Goal: Task Accomplishment & Management: Use online tool/utility

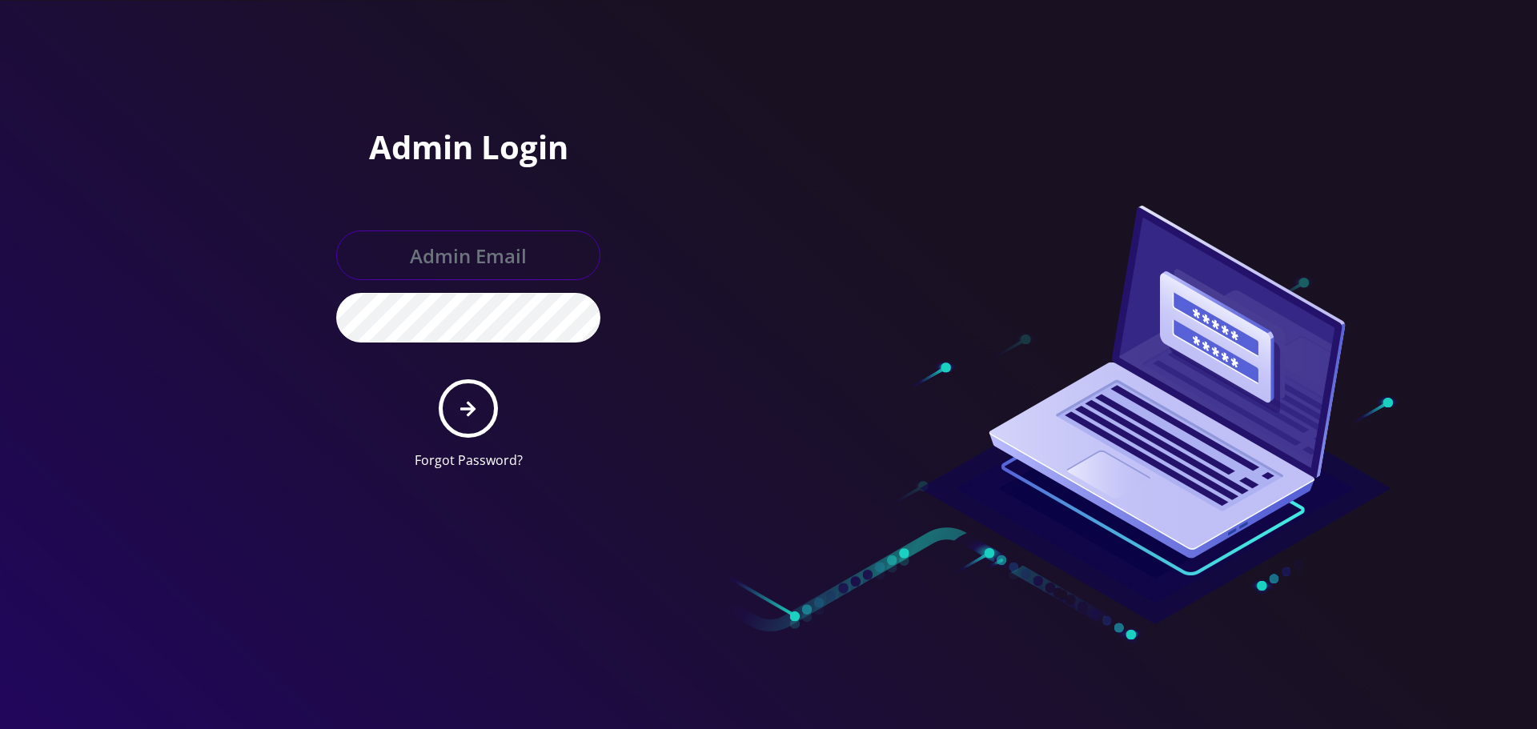
type input "[EMAIL_ADDRESS][DOMAIN_NAME]"
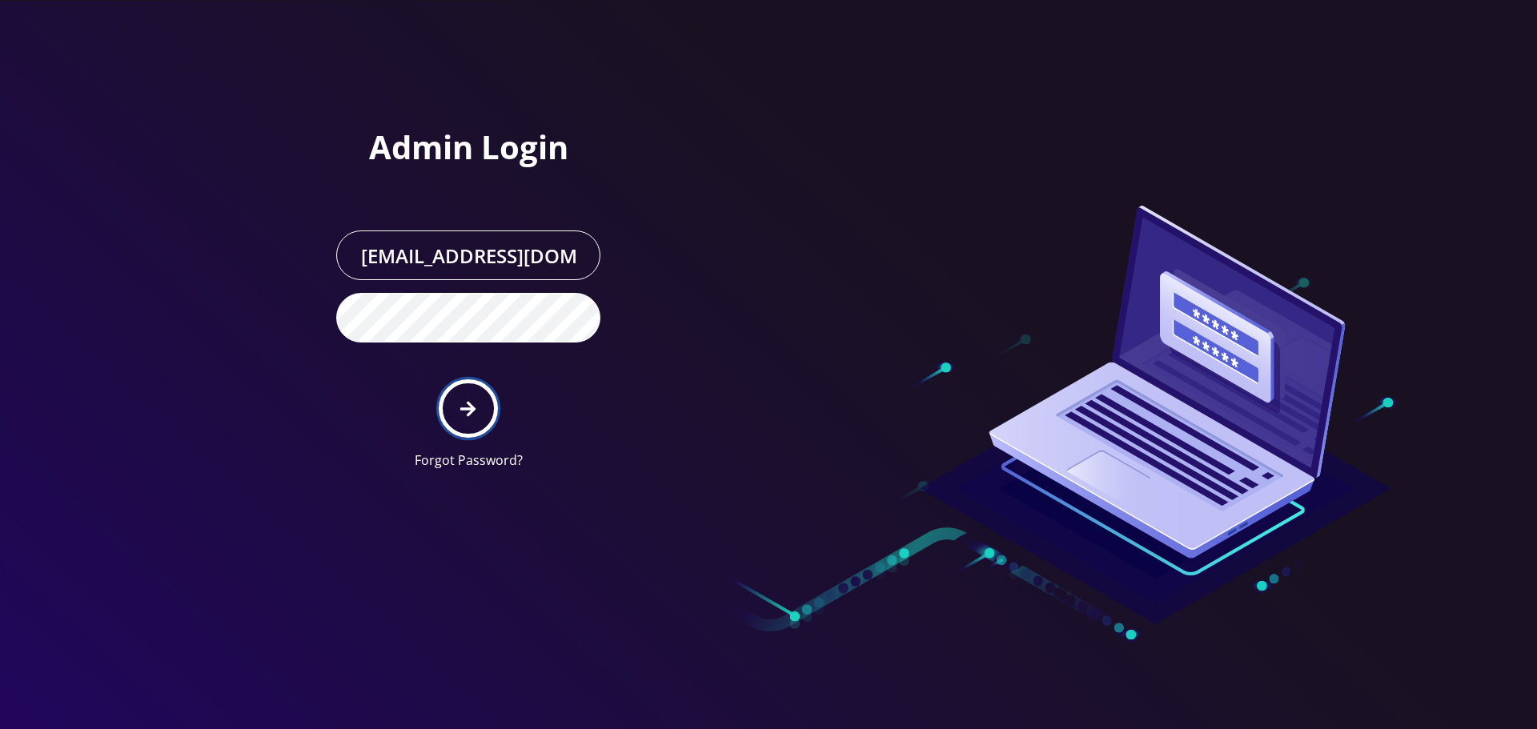
click at [463, 417] on icon "submit" at bounding box center [467, 409] width 15 height 18
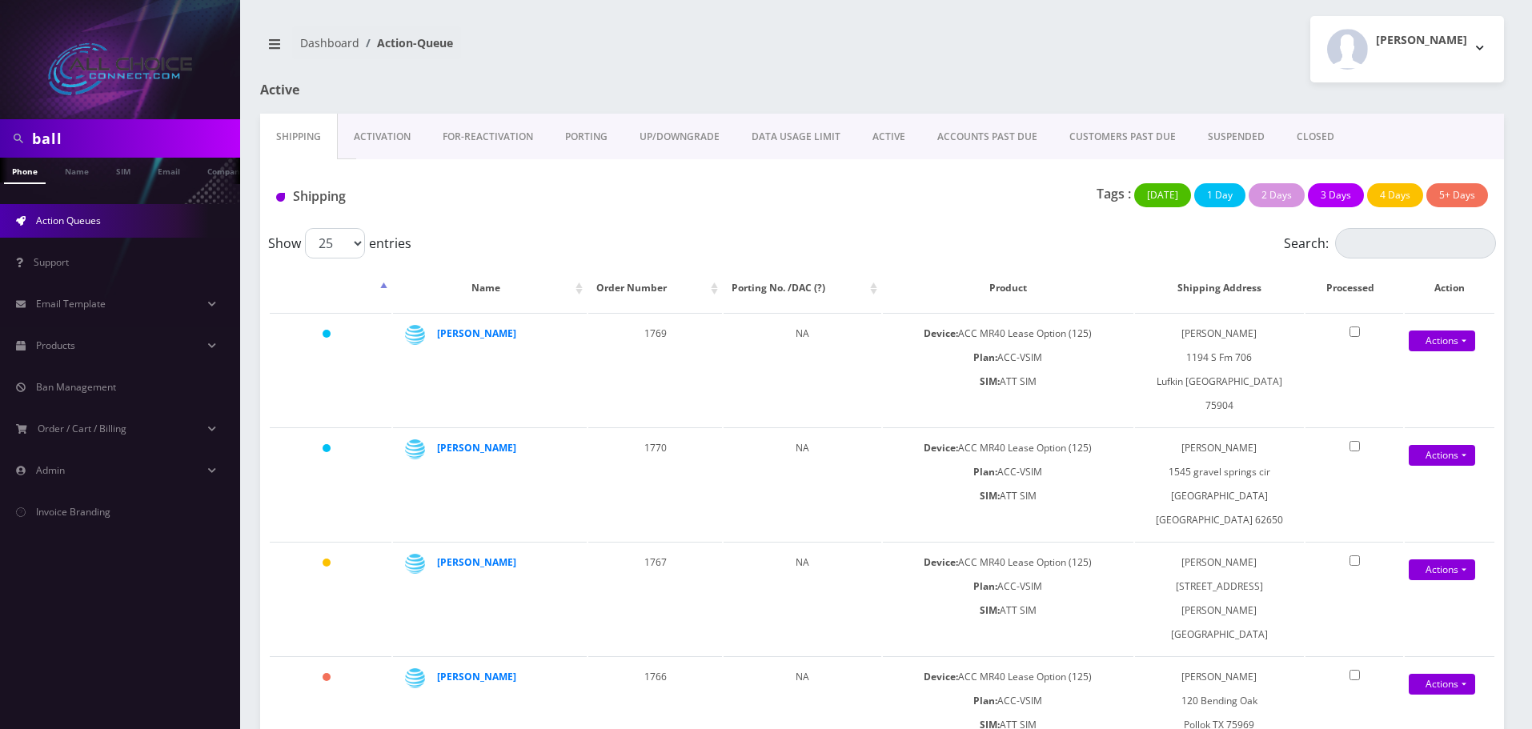
click at [996, 138] on link "ACCOUNTS PAST DUE" at bounding box center [987, 137] width 132 height 46
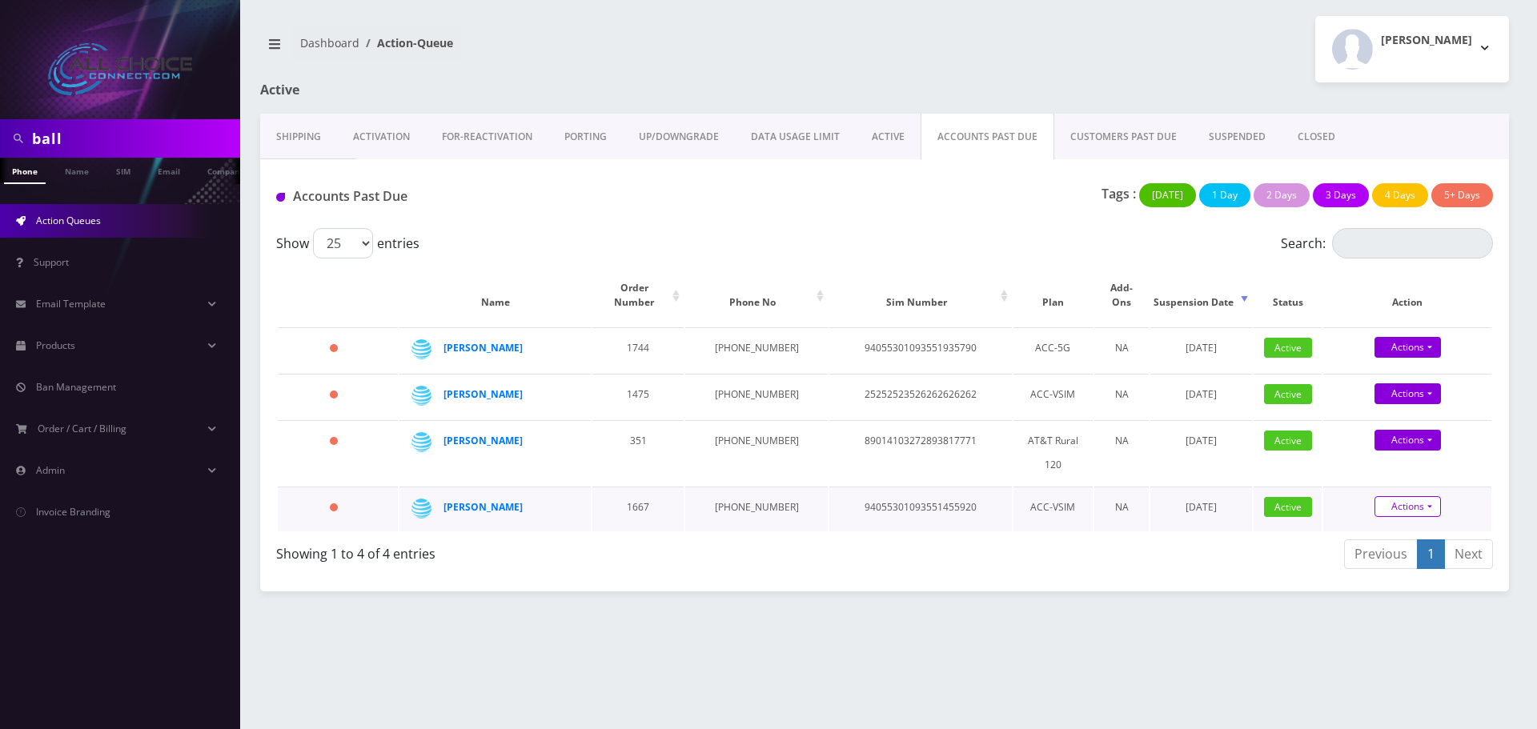
click at [1417, 496] on link "Actions" at bounding box center [1407, 506] width 66 height 21
click at [1385, 442] on link "Suspend" at bounding box center [1421, 454] width 168 height 24
type input "10/07/2025"
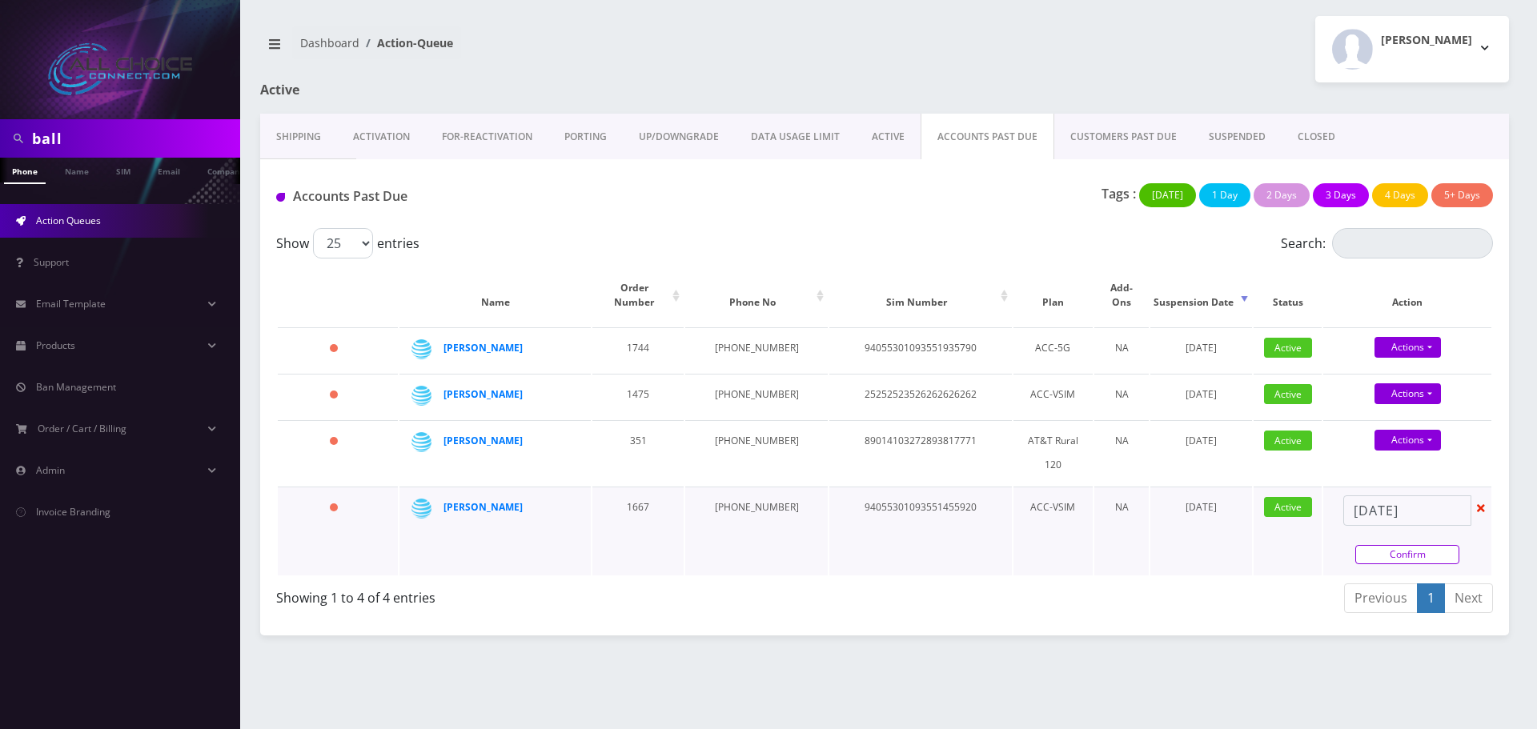
click at [1424, 545] on link "Confirm" at bounding box center [1407, 554] width 104 height 19
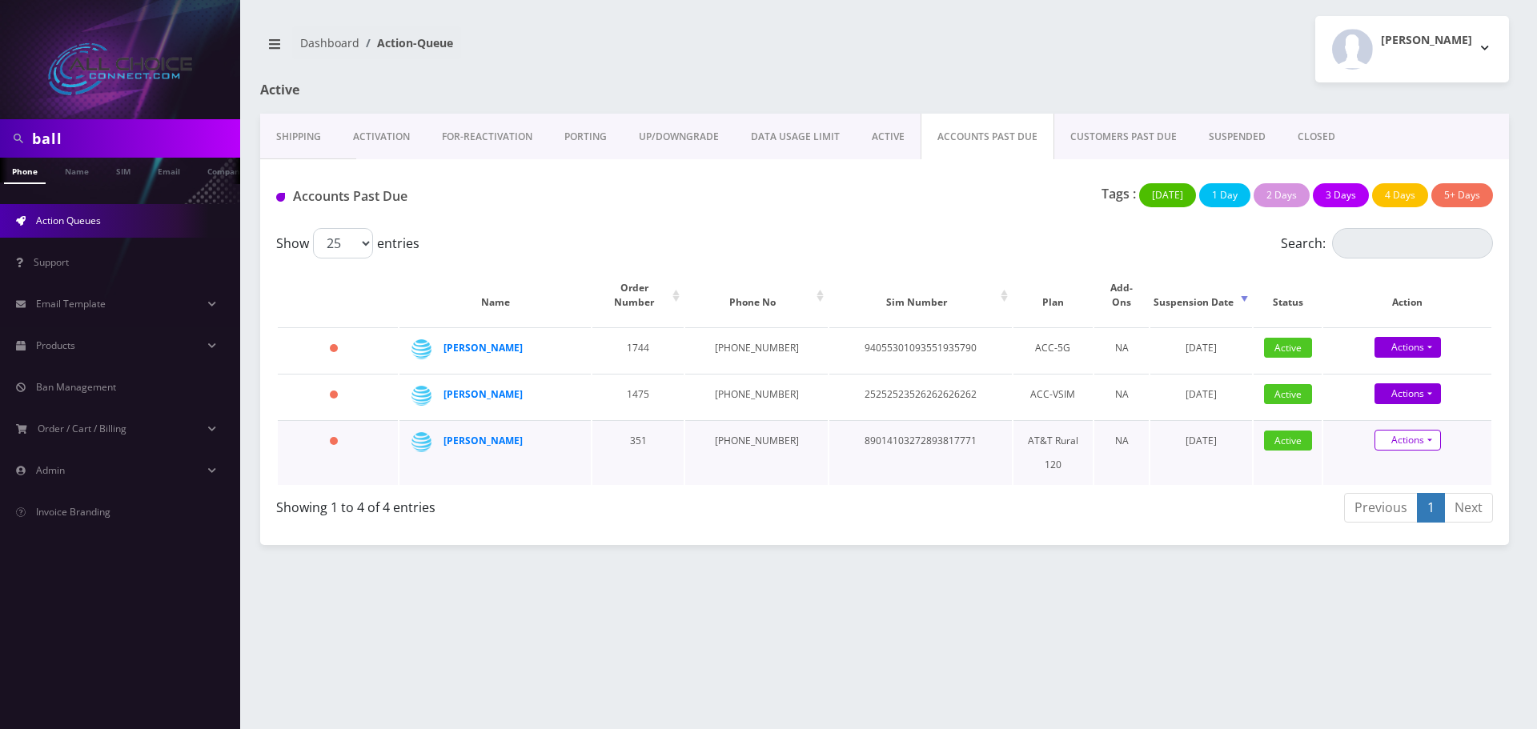
click at [1383, 430] on link "Actions" at bounding box center [1407, 440] width 66 height 21
click at [1389, 375] on link "Suspend" at bounding box center [1421, 387] width 168 height 24
type input "10/07/2025"
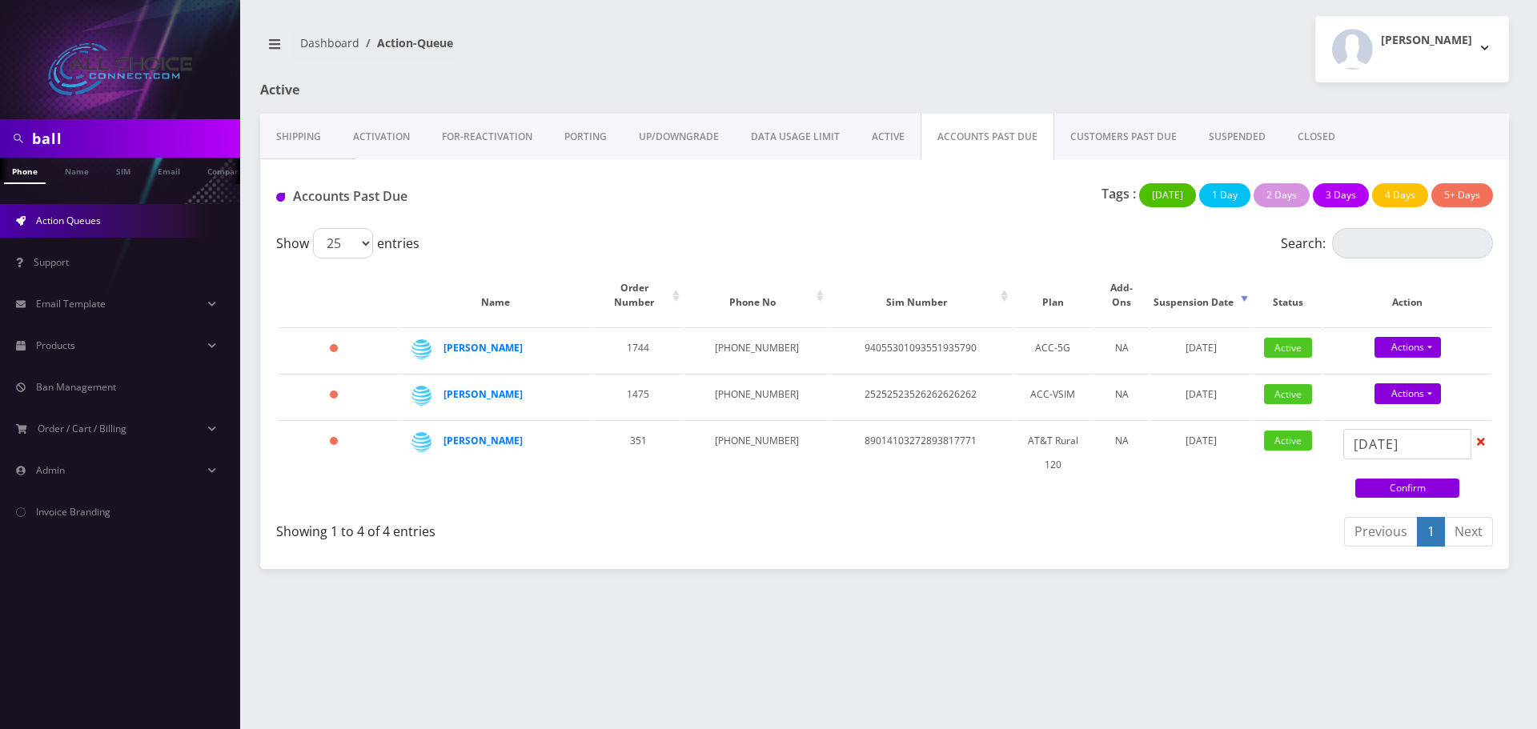
drag, startPoint x: 1437, startPoint y: 478, endPoint x: 1420, endPoint y: 417, distance: 63.3
click at [1437, 479] on link "Confirm" at bounding box center [1407, 488] width 104 height 19
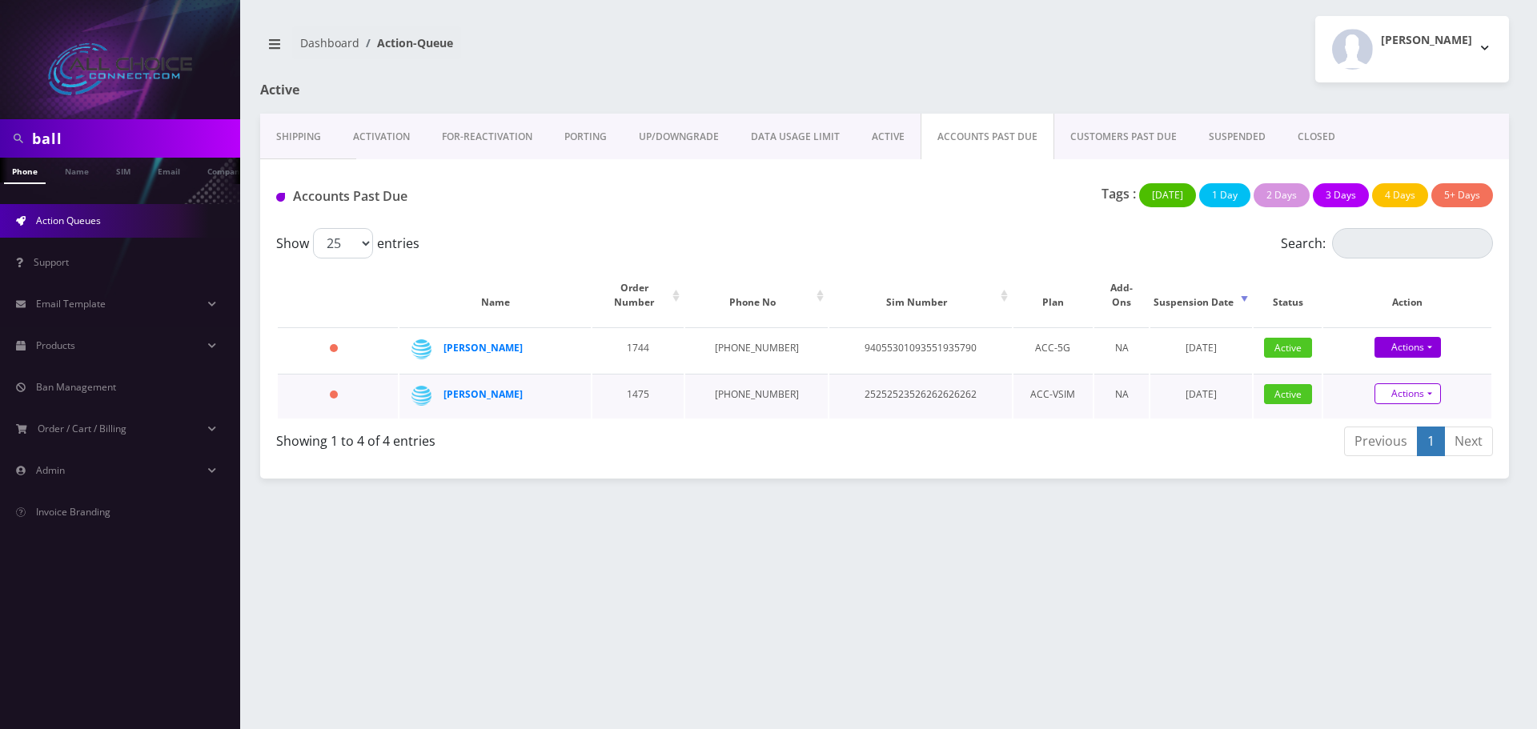
click at [1402, 383] on link "Actions" at bounding box center [1407, 393] width 66 height 21
drag, startPoint x: 1388, startPoint y: 326, endPoint x: 1400, endPoint y: 359, distance: 34.9
click at [1389, 329] on link "Suspend" at bounding box center [1421, 341] width 168 height 24
type input "10/07/2025"
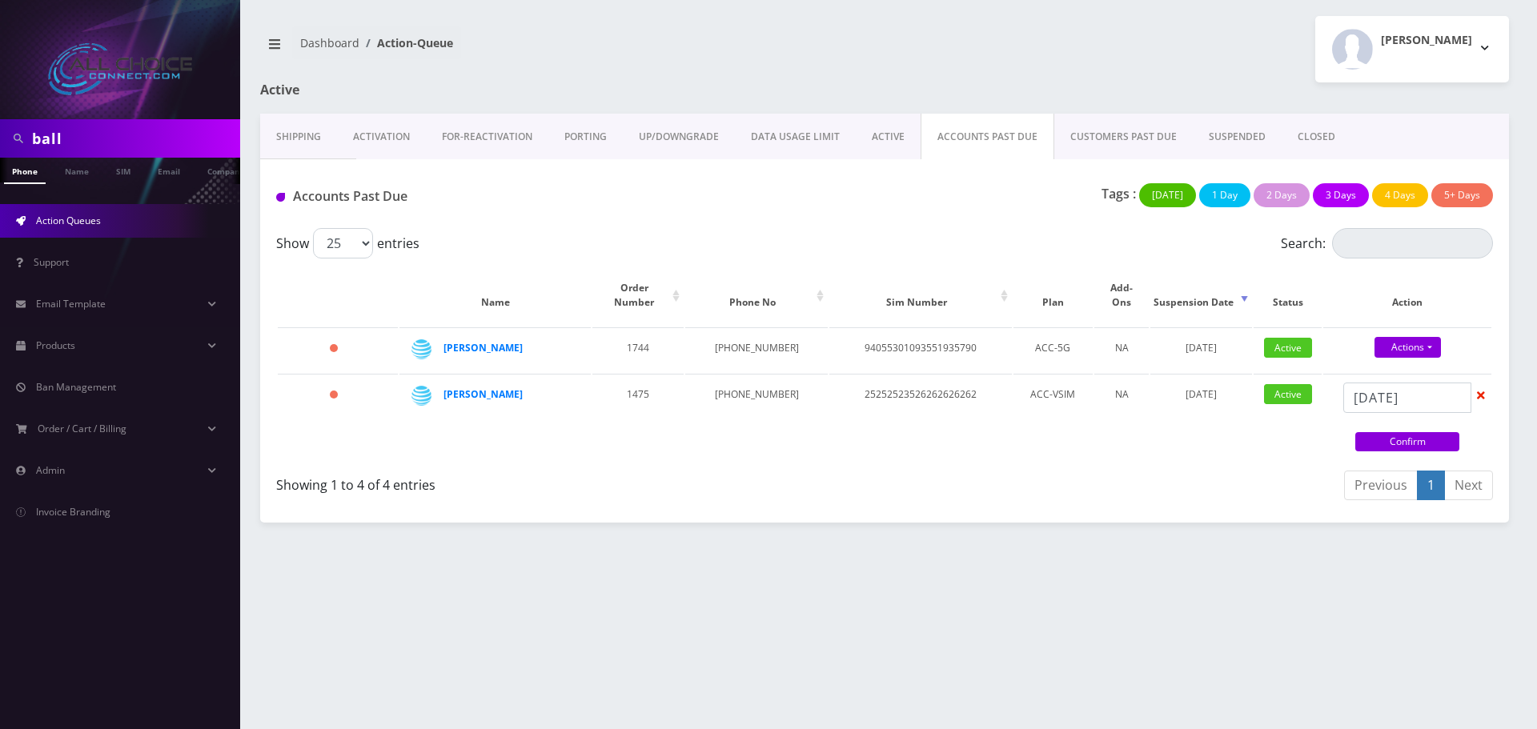
drag, startPoint x: 1425, startPoint y: 433, endPoint x: 1419, endPoint y: 376, distance: 57.1
click at [1425, 432] on link "Confirm" at bounding box center [1407, 441] width 104 height 19
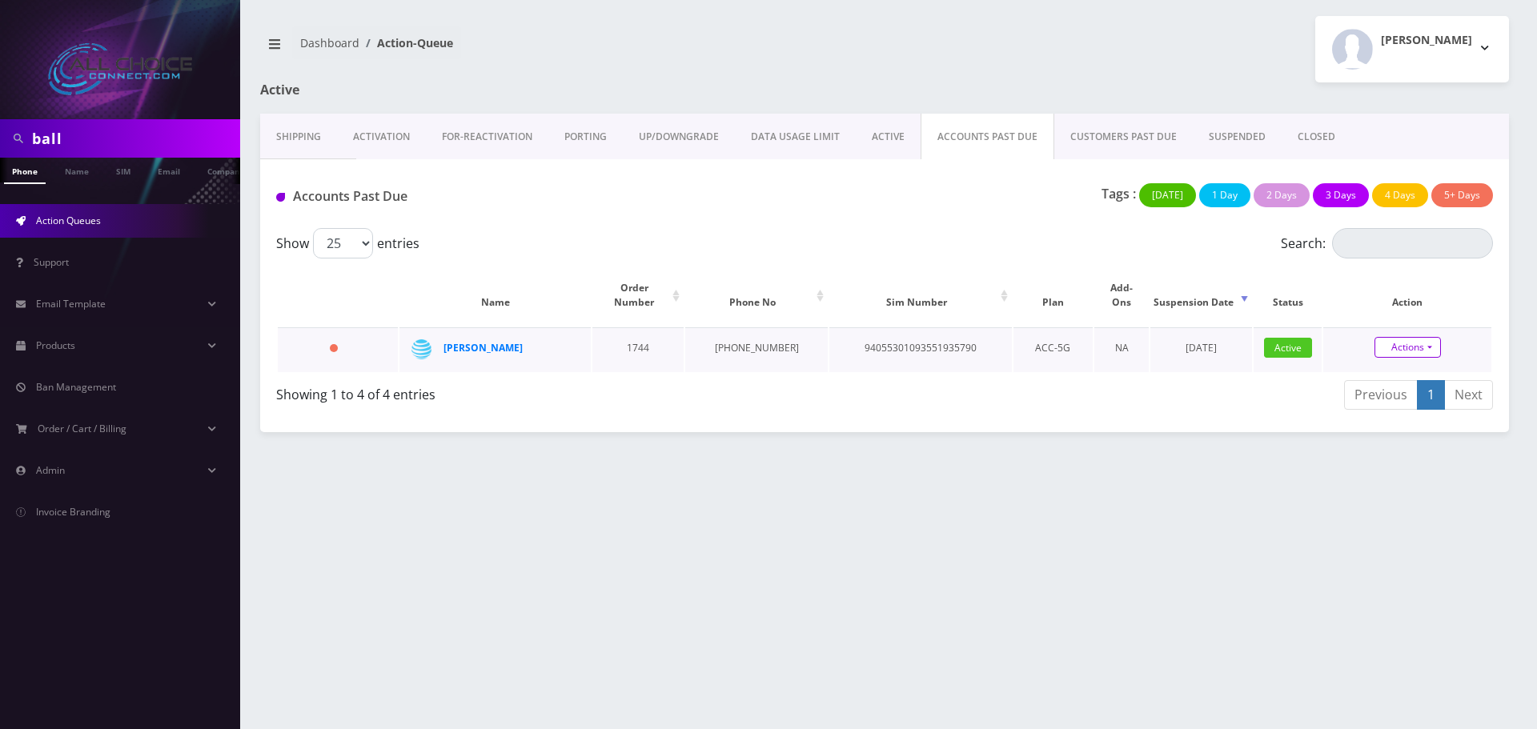
click at [1405, 337] on link "Actions" at bounding box center [1407, 347] width 66 height 21
click at [1402, 283] on link "Suspend" at bounding box center [1421, 295] width 168 height 24
type input "10/07/2025"
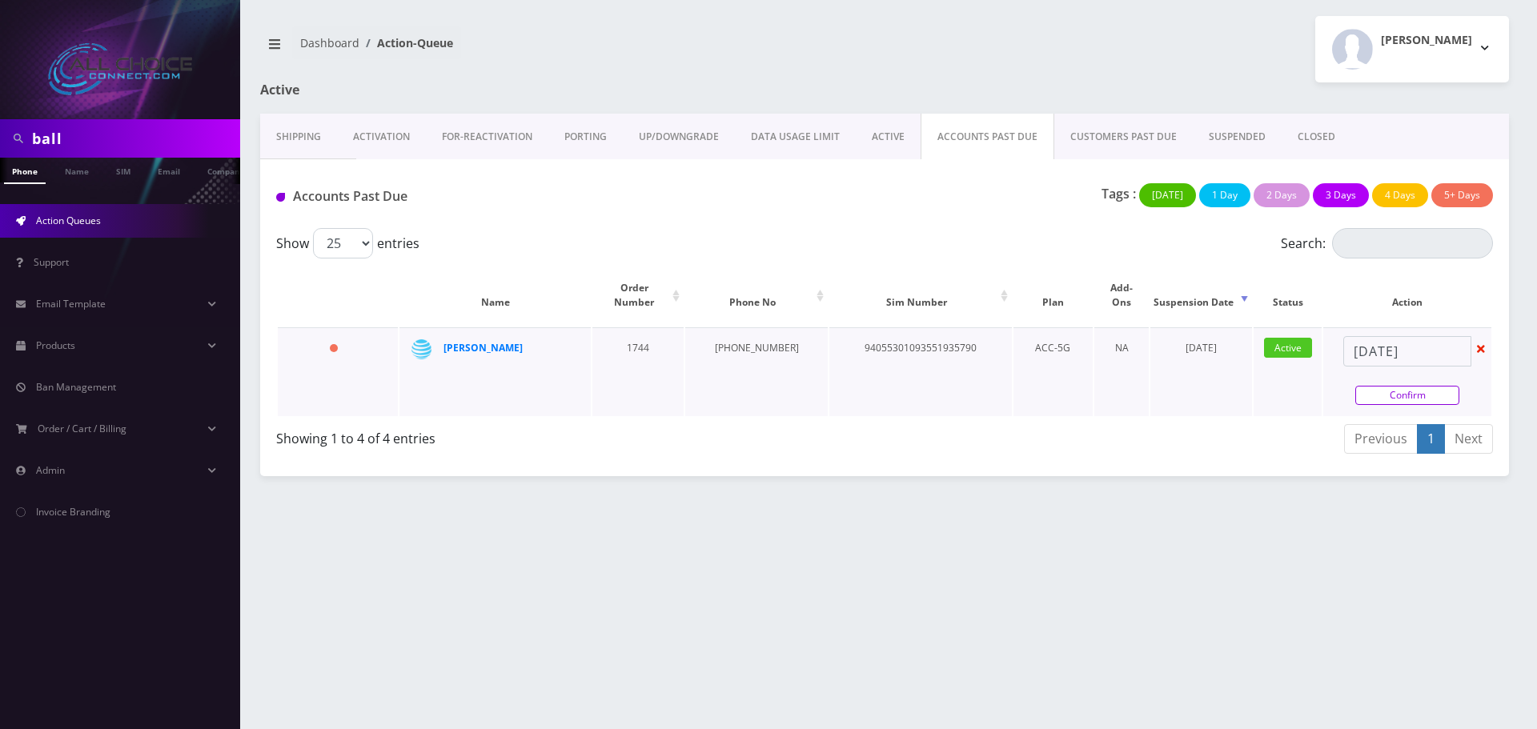
click at [1420, 386] on link "Confirm" at bounding box center [1407, 395] width 104 height 19
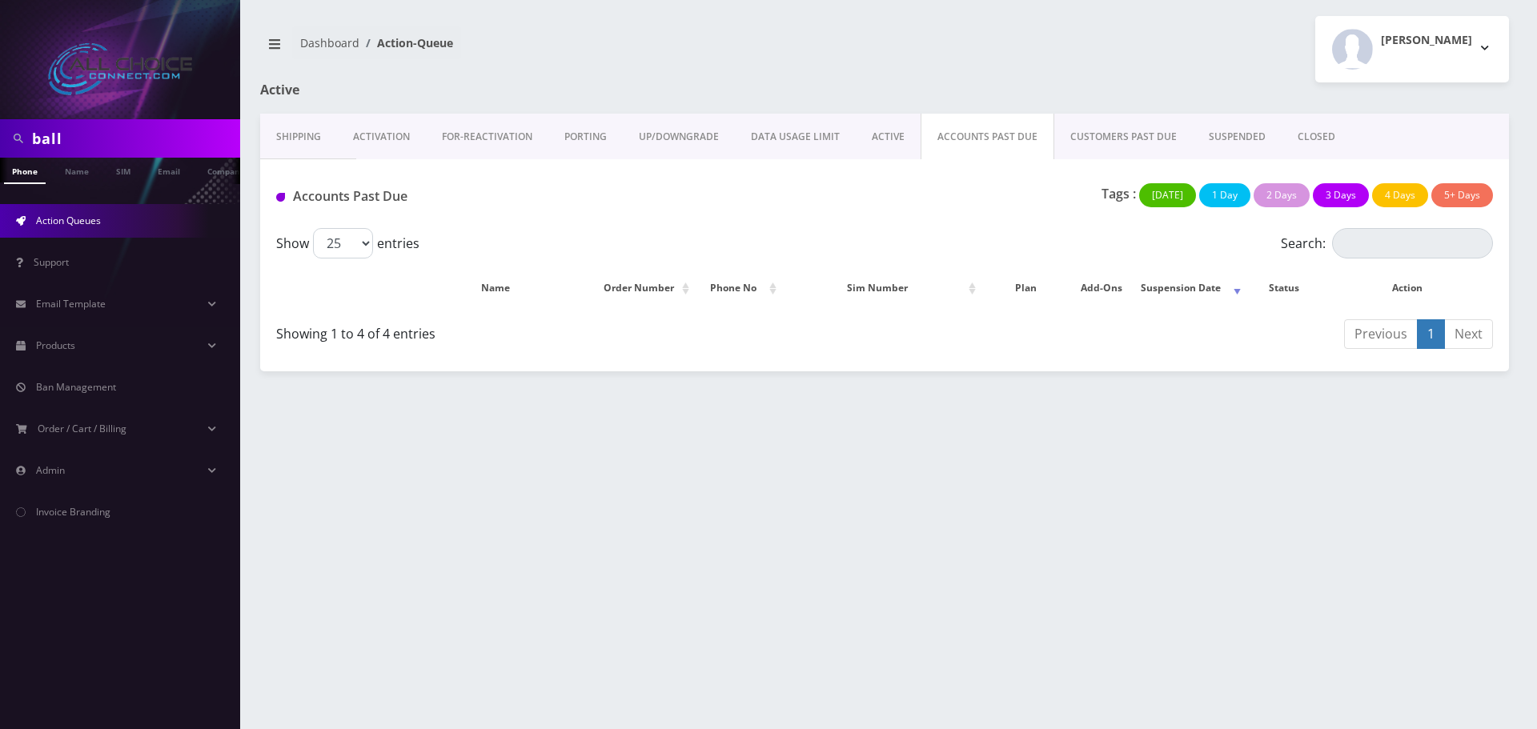
click at [1245, 133] on link "SUSPENDED" at bounding box center [1237, 137] width 89 height 46
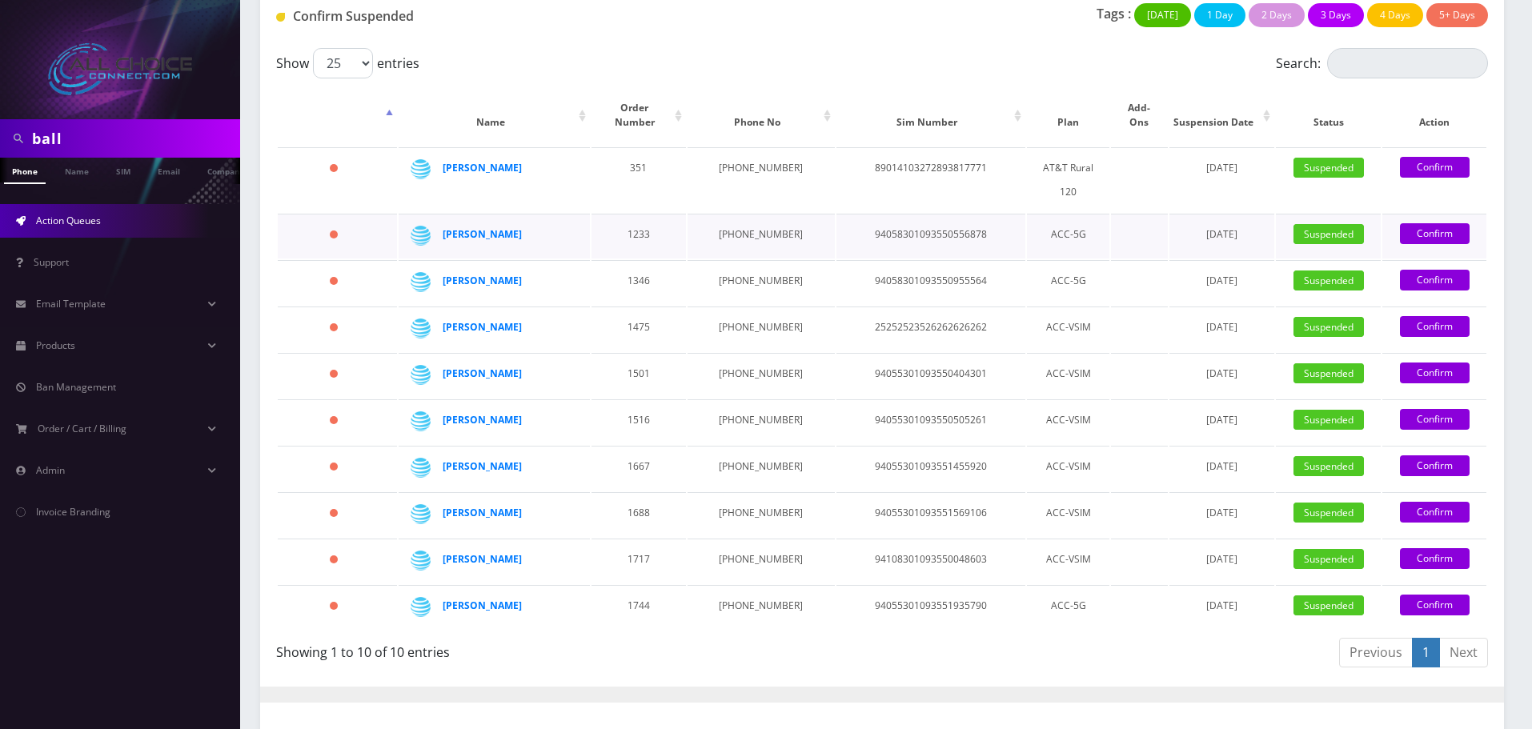
scroll to position [160, 0]
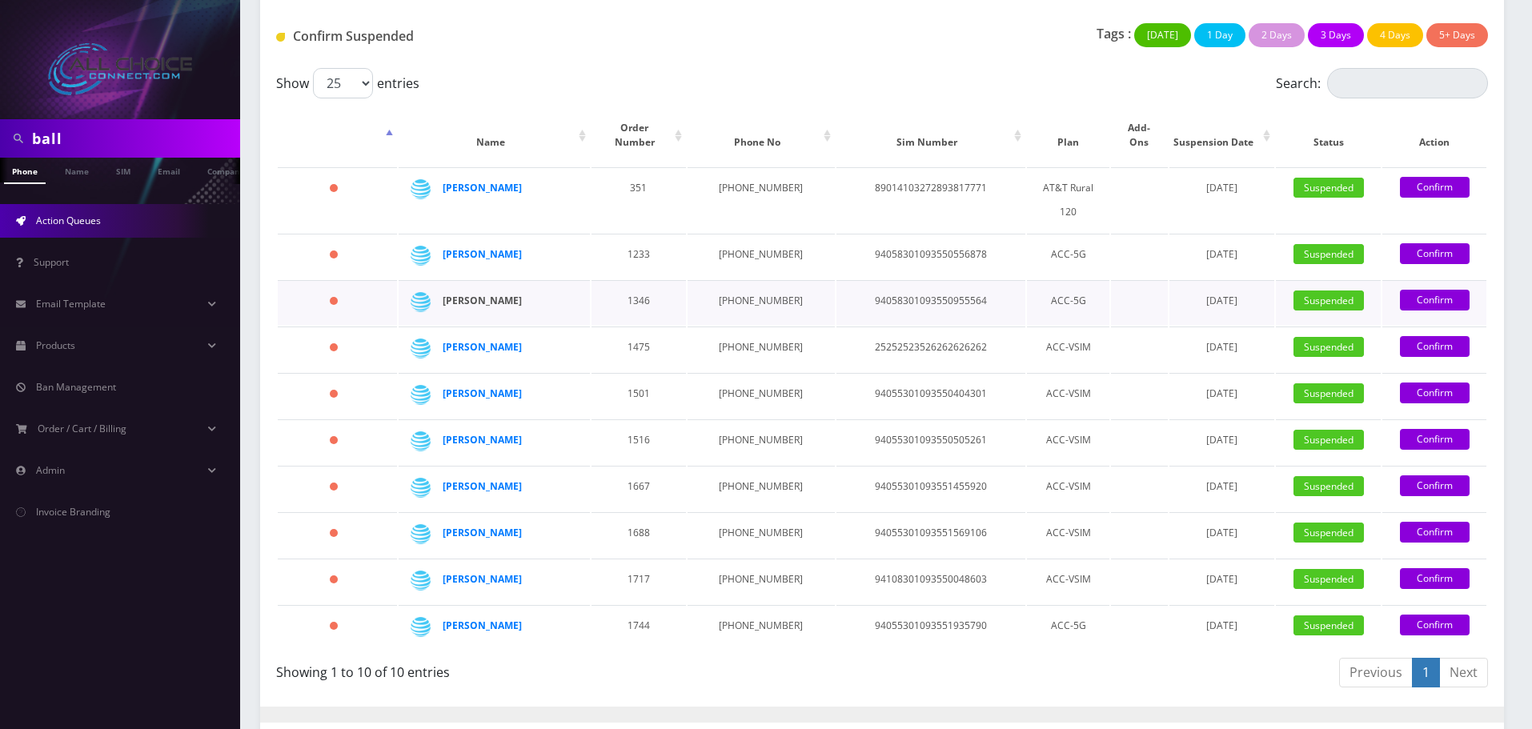
click at [495, 294] on strong "Chris Coleman" at bounding box center [482, 301] width 79 height 14
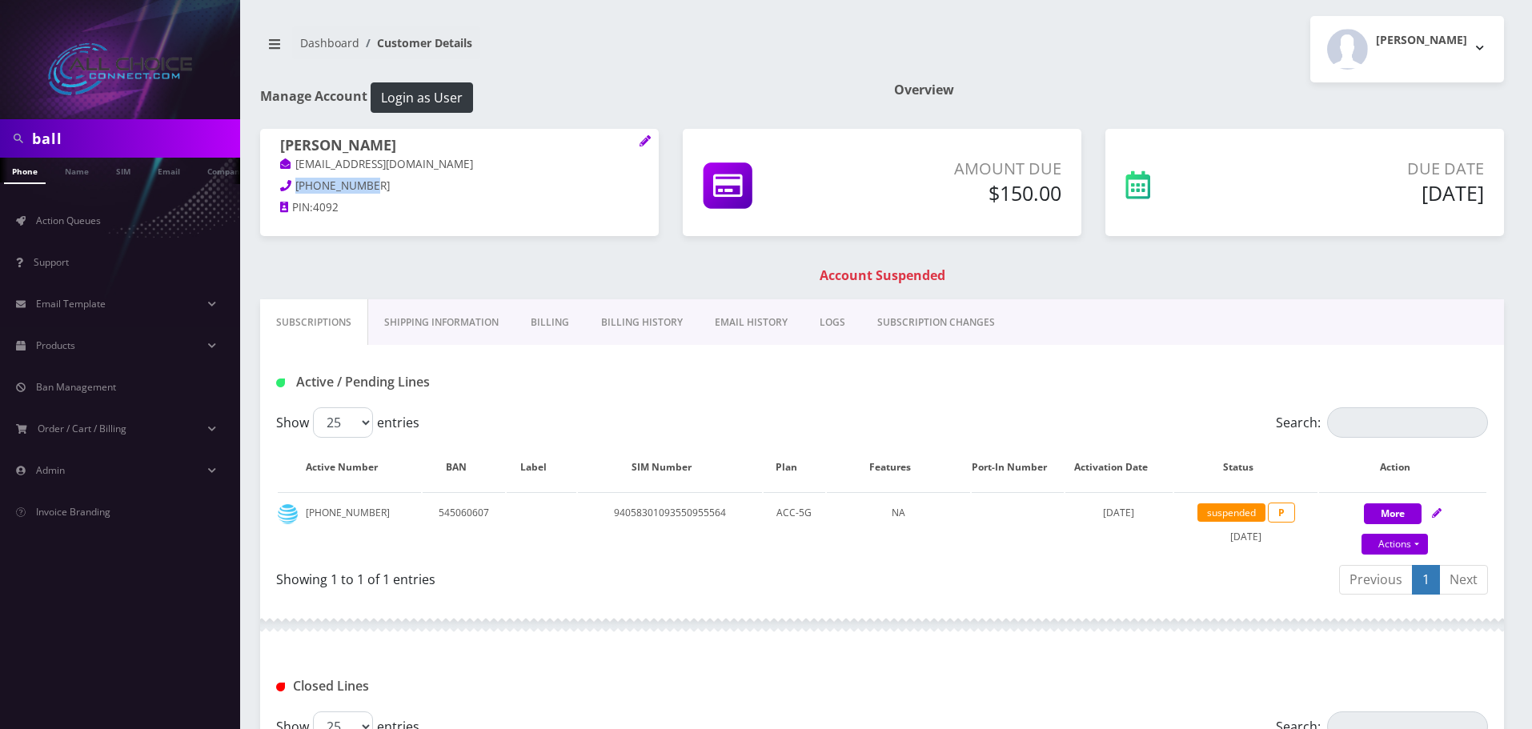
drag, startPoint x: 384, startPoint y: 179, endPoint x: 297, endPoint y: 182, distance: 87.3
click at [297, 182] on p "318-801-4092" at bounding box center [459, 187] width 359 height 18
copy span "318-801-4092"
